Goal: Task Accomplishment & Management: Use online tool/utility

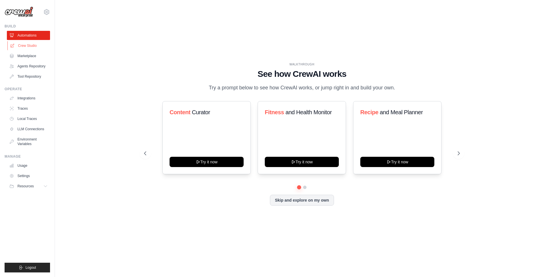
click at [29, 50] on link "Crew Studio" at bounding box center [28, 45] width 43 height 9
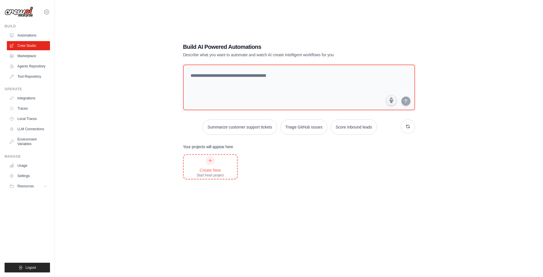
click at [224, 175] on div "Create New Start fresh project" at bounding box center [210, 167] width 53 height 24
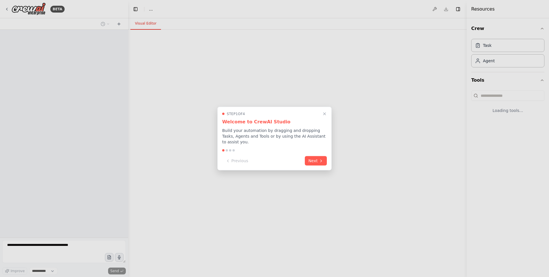
select select "****"
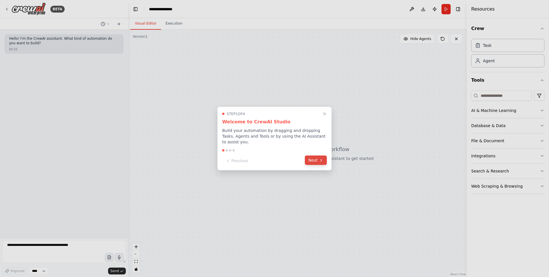
click at [313, 156] on button "Next" at bounding box center [316, 160] width 22 height 9
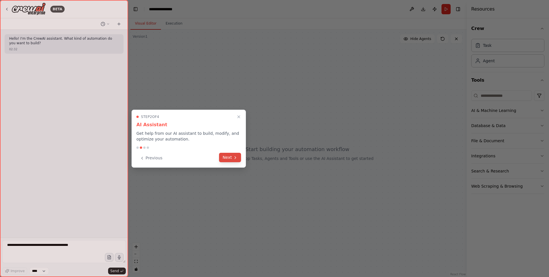
click at [237, 155] on button "Next" at bounding box center [230, 157] width 22 height 9
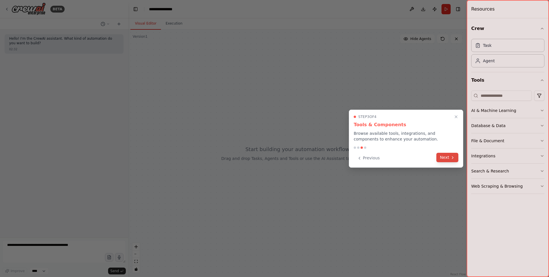
click at [441, 153] on button "Next" at bounding box center [447, 157] width 22 height 9
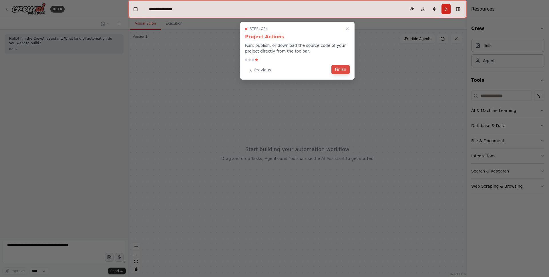
click at [340, 69] on button "Finish" at bounding box center [340, 69] width 18 height 9
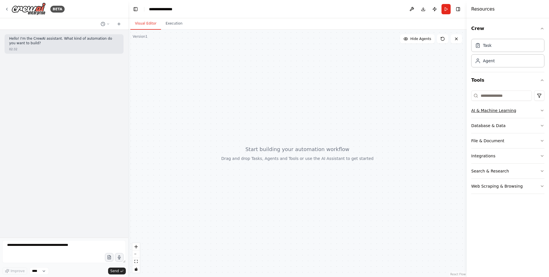
click at [506, 114] on button "AI & Machine Learning" at bounding box center [507, 110] width 73 height 15
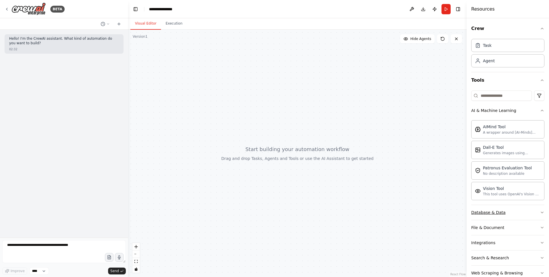
click at [507, 212] on button "Database & Data" at bounding box center [507, 212] width 73 height 15
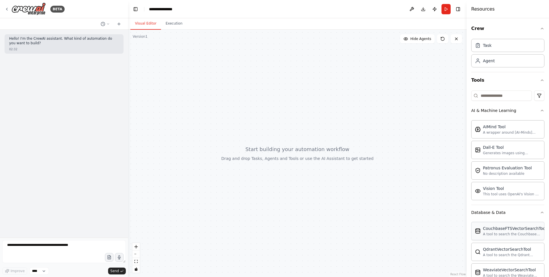
scroll to position [79, 0]
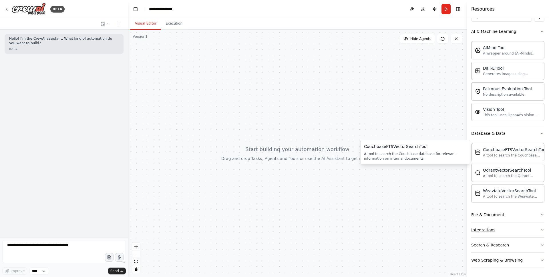
click at [504, 224] on button "Integrations" at bounding box center [507, 230] width 73 height 15
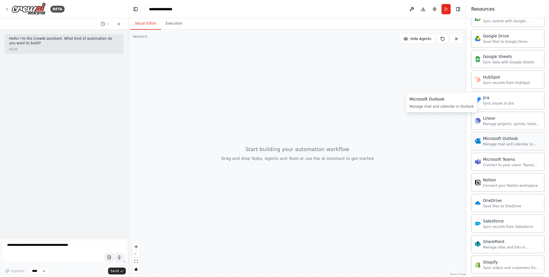
scroll to position [537, 0]
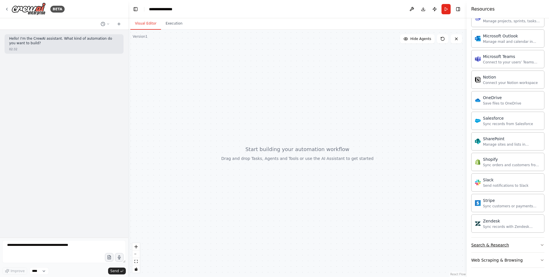
click at [519, 246] on button "Search & Research" at bounding box center [507, 245] width 73 height 15
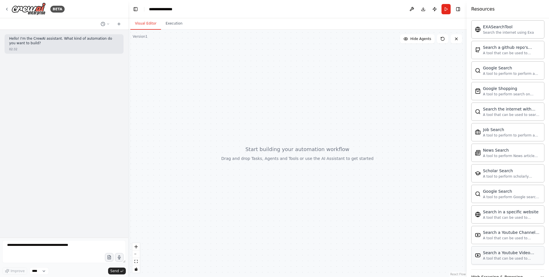
scroll to position [829, 0]
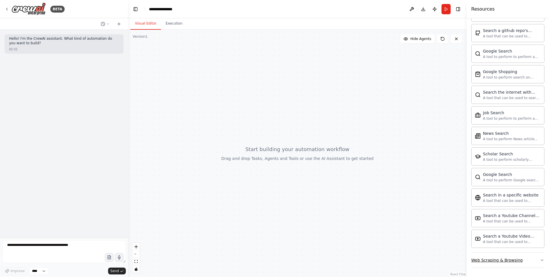
click at [528, 262] on button "Web Scraping & Browsing" at bounding box center [507, 260] width 73 height 15
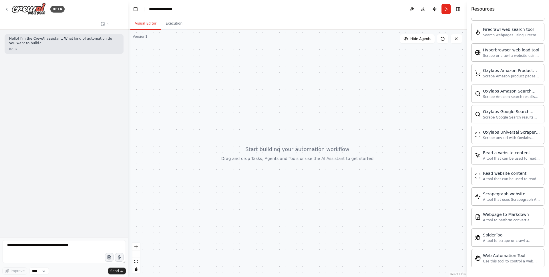
scroll to position [1143, 0]
